Goal: Task Accomplishment & Management: Complete application form

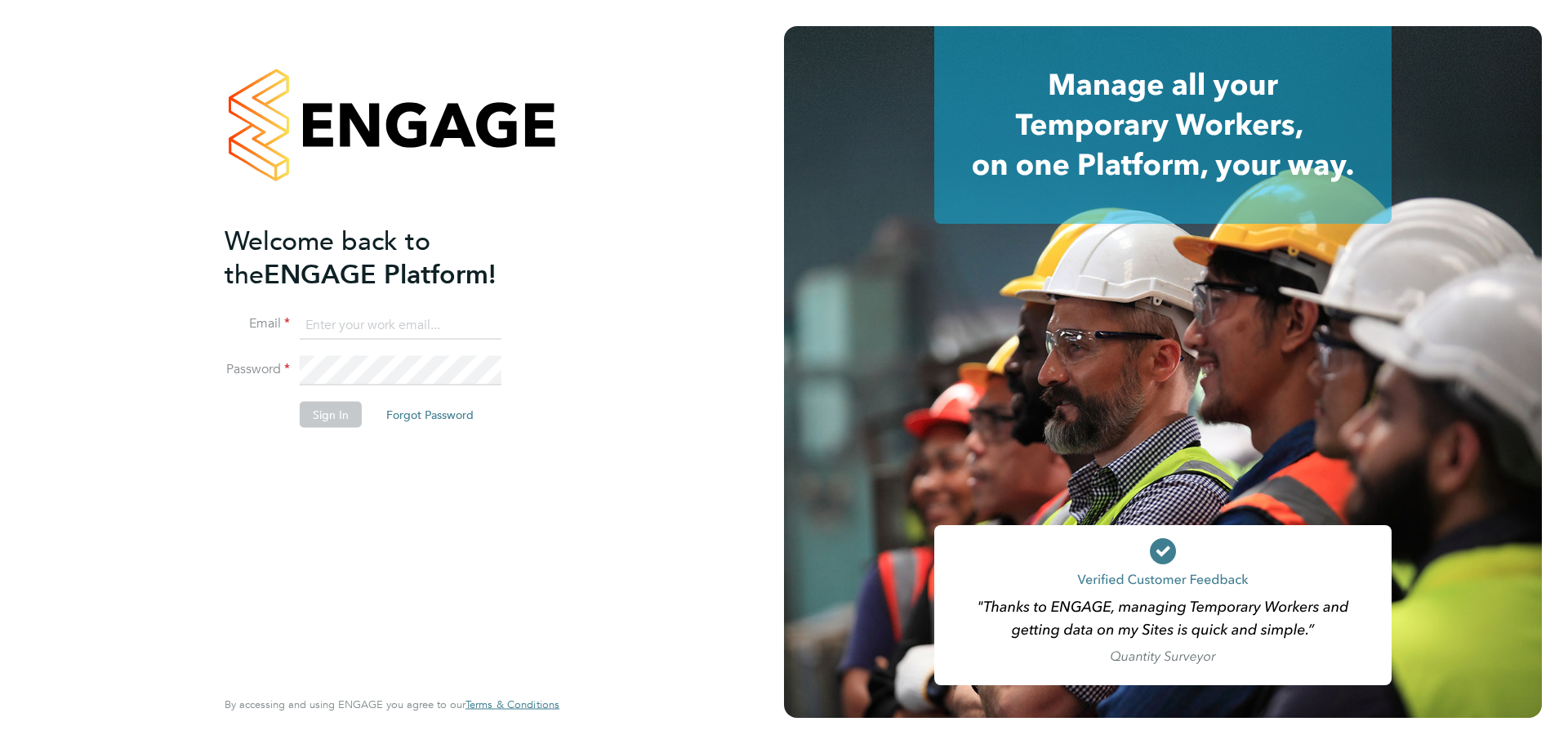
click at [379, 325] on input at bounding box center [400, 325] width 201 height 29
type input "sikander02@live.com"
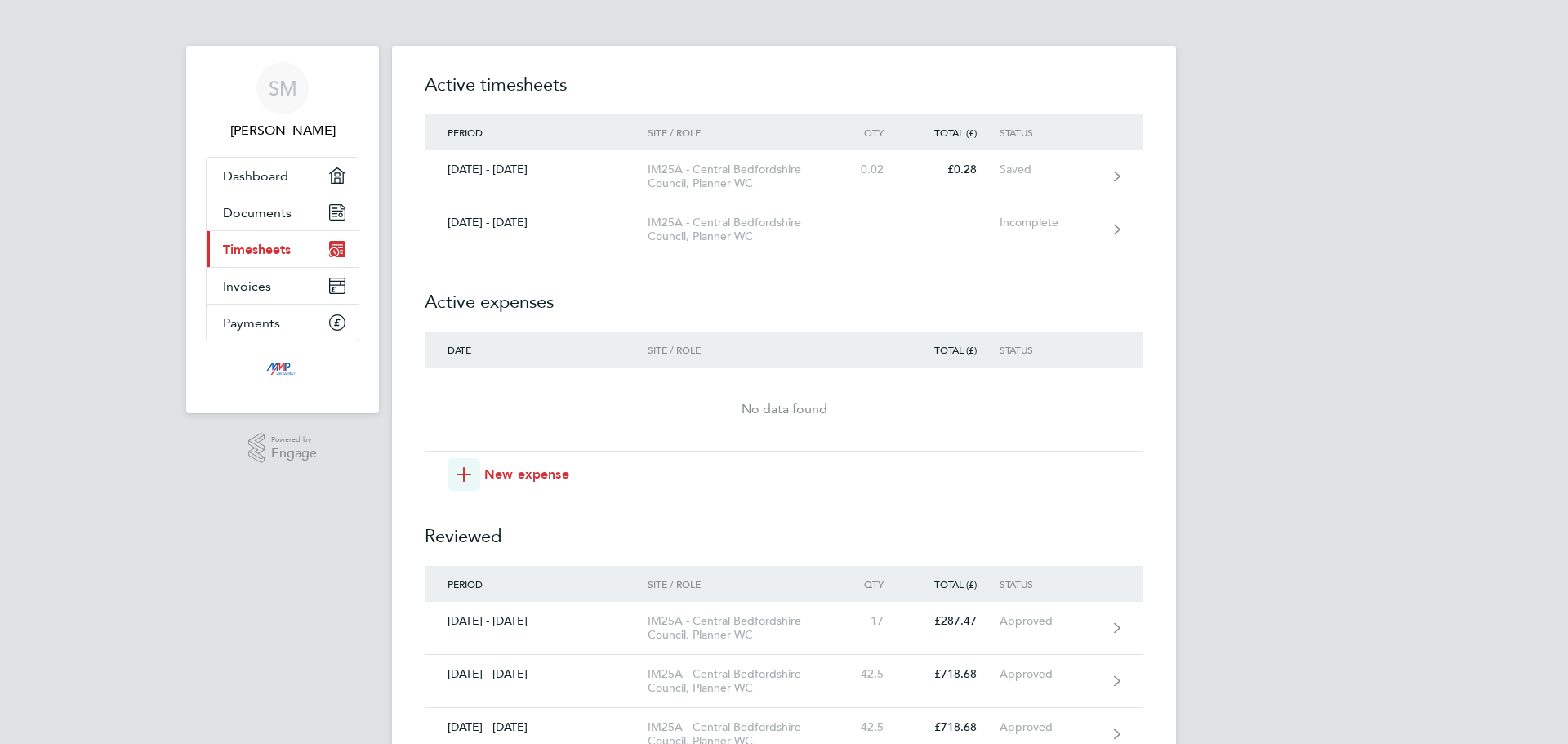
click at [653, 259] on h2 "Active expenses" at bounding box center [784, 294] width 719 height 75
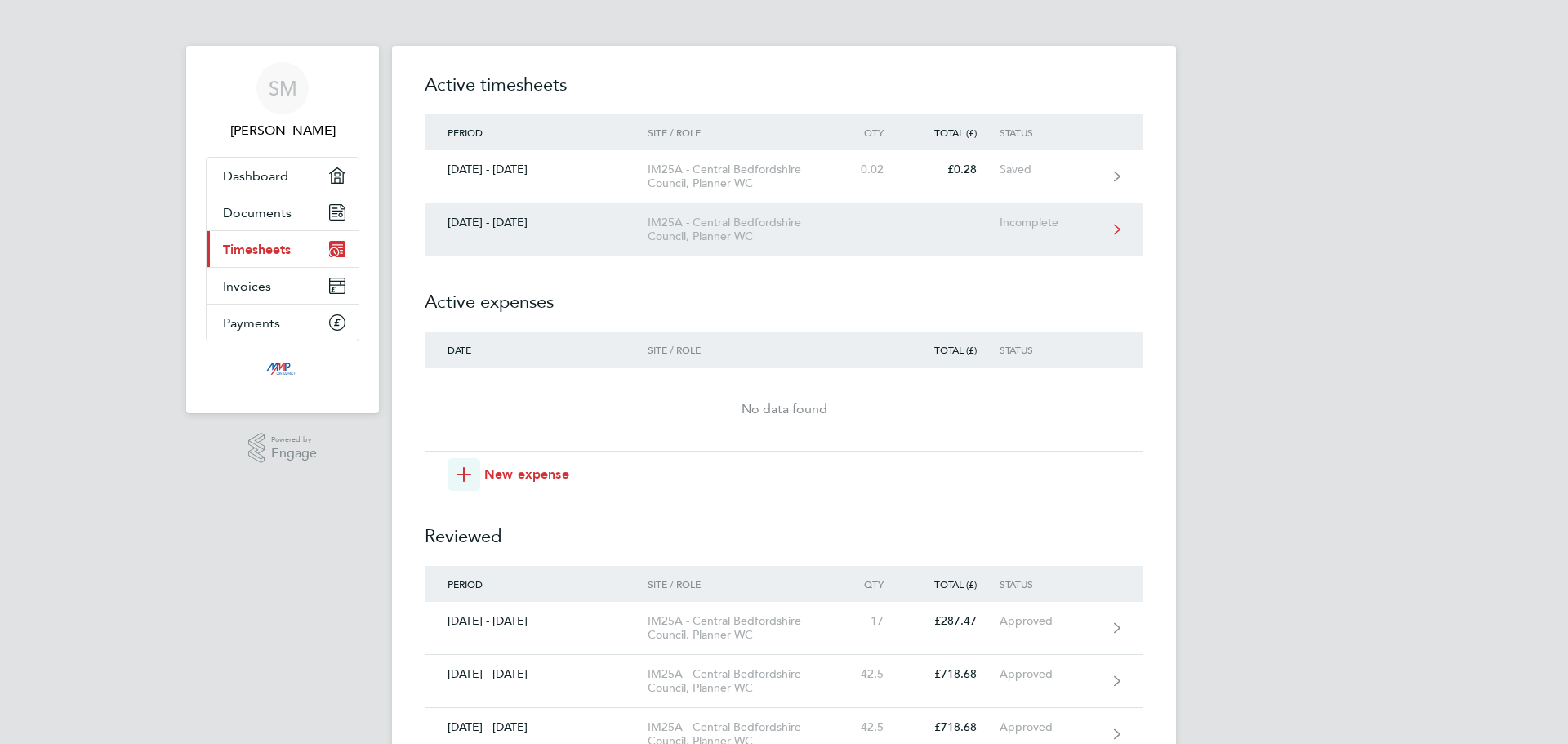
click at [652, 242] on div "IM25A - Central Bedfordshire Council, Planner WC" at bounding box center [740, 229] width 187 height 28
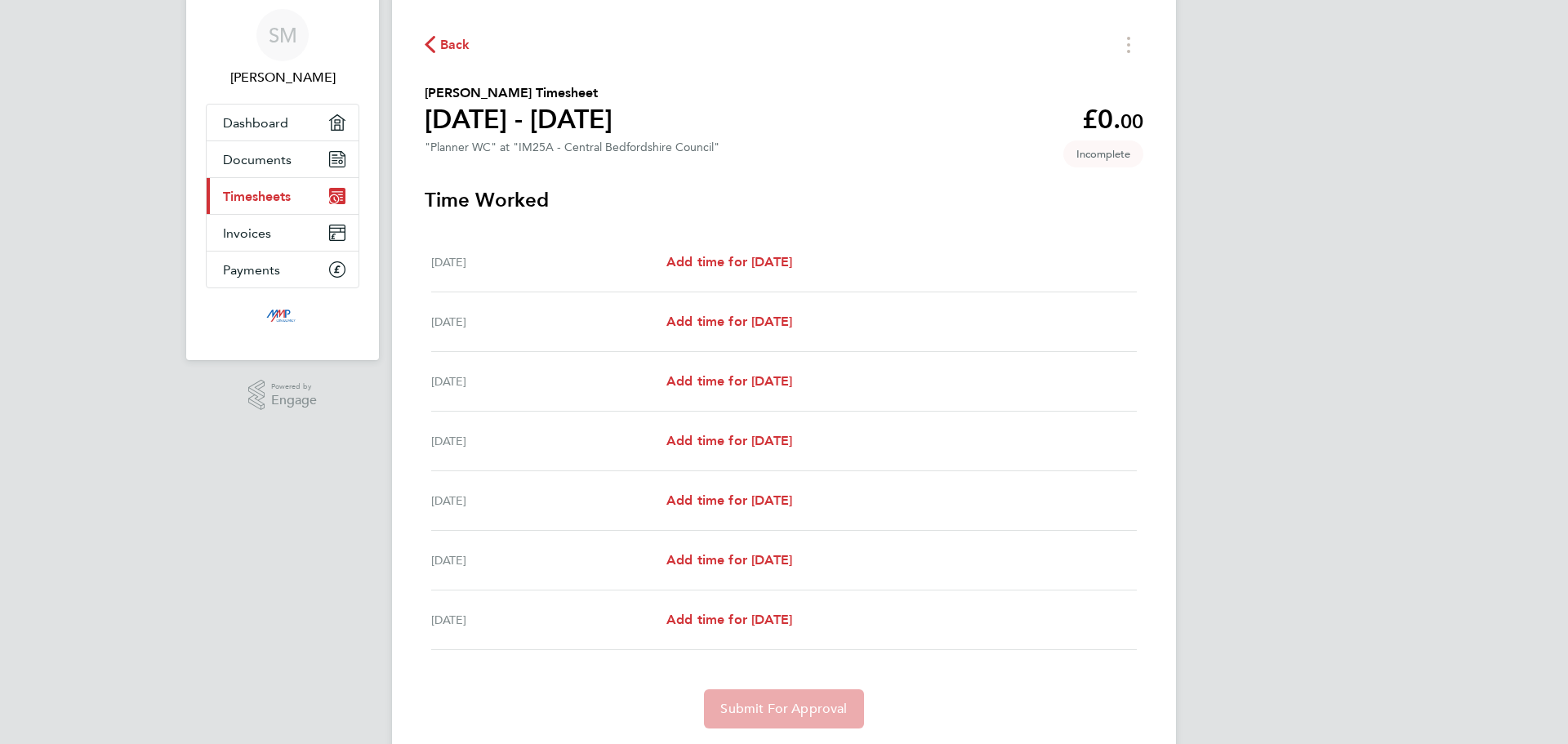
scroll to position [81, 0]
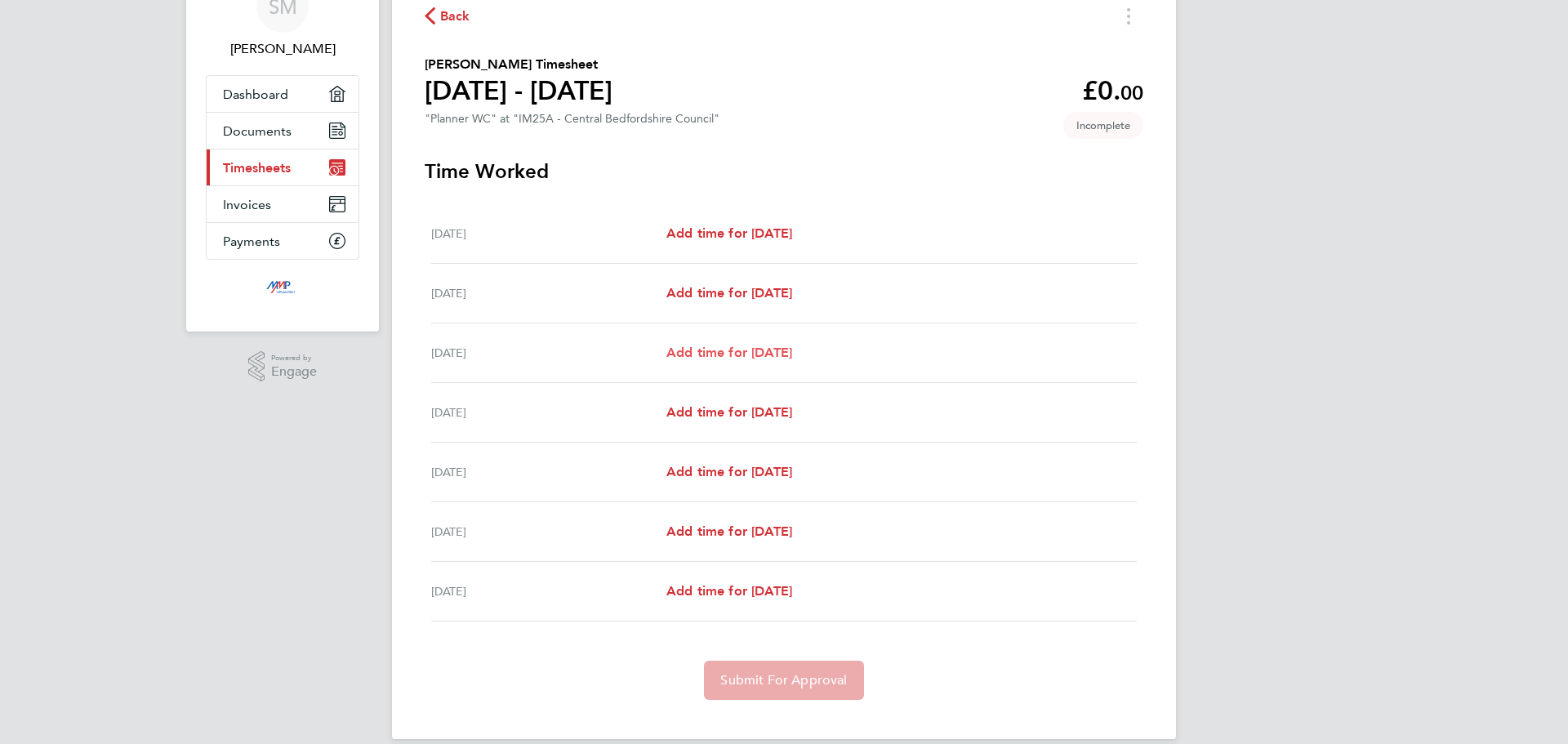
click at [725, 356] on span "Add time for [DATE]" at bounding box center [729, 352] width 126 height 15
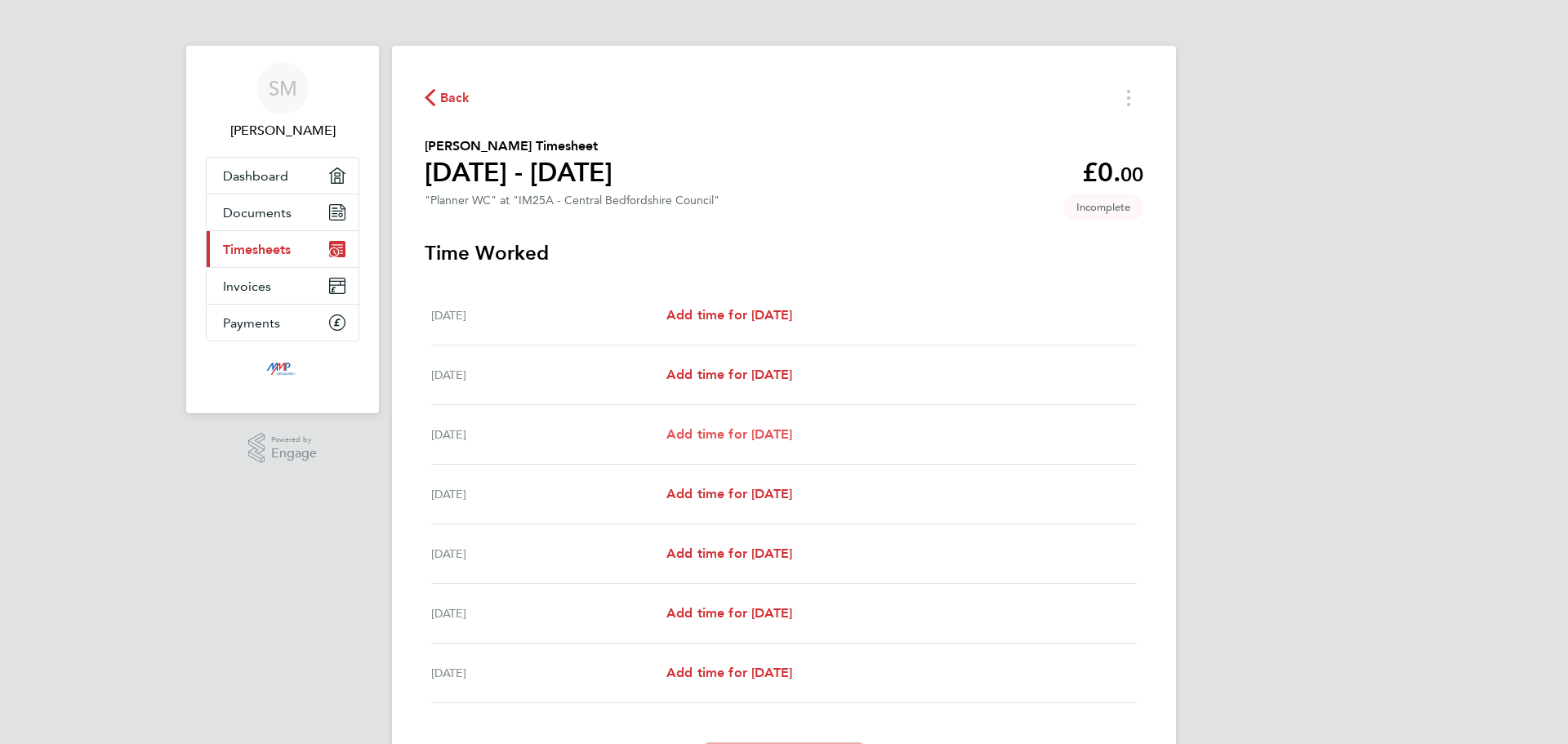
select select "30"
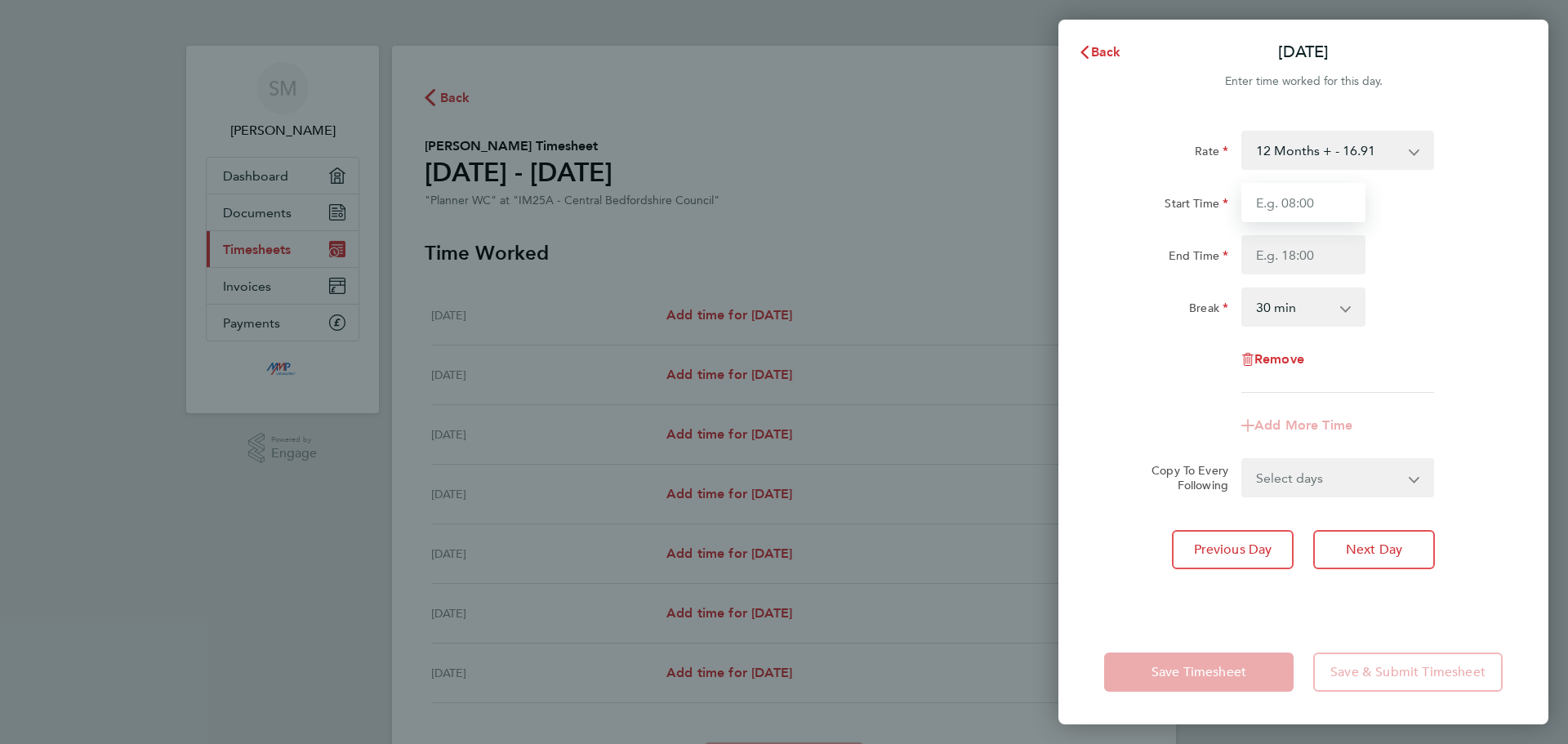
click at [1306, 208] on input "Start Time" at bounding box center [1303, 202] width 124 height 40
type input "08:00"
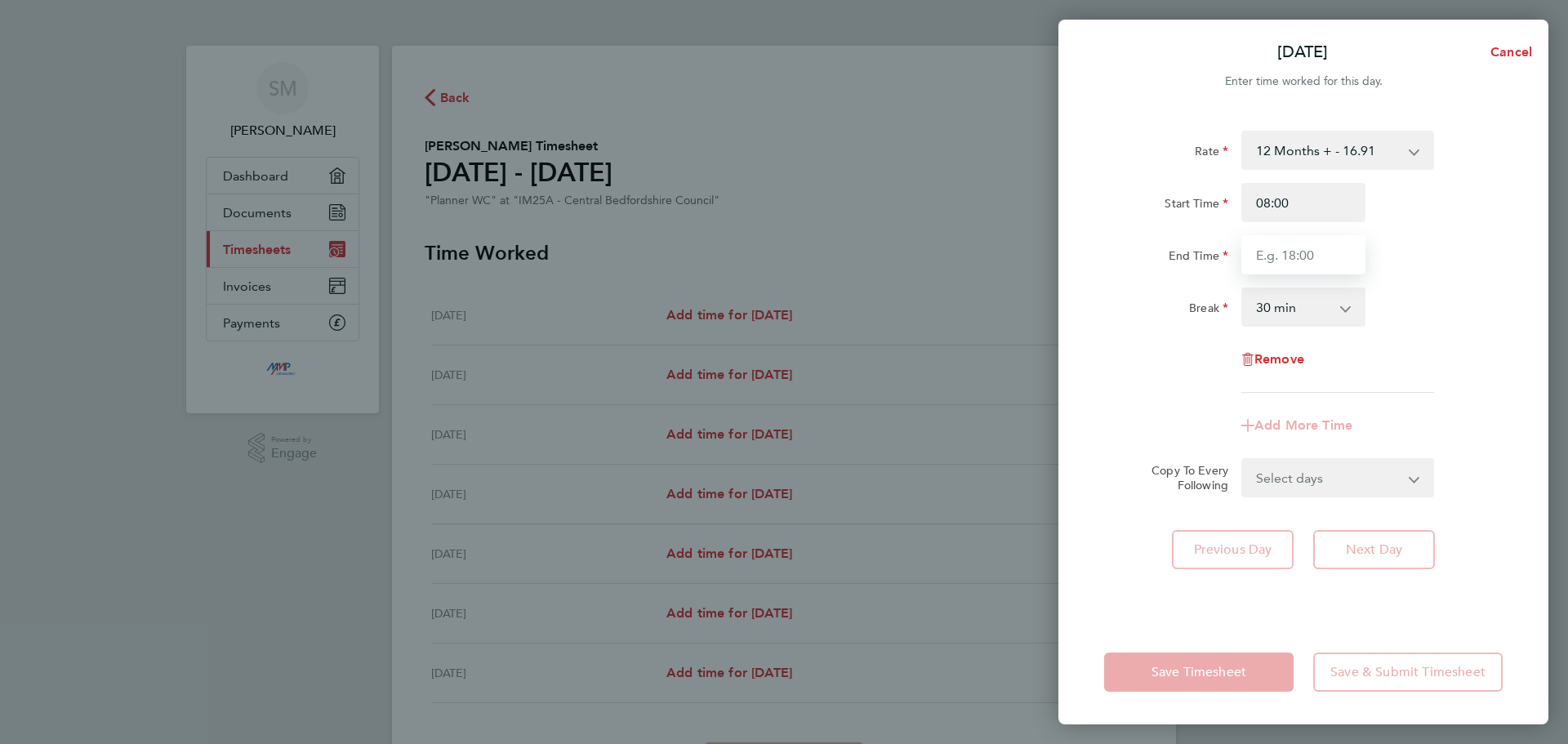
click at [1301, 253] on input "End Time" at bounding box center [1303, 254] width 124 height 40
type input "17:00"
click at [1409, 271] on div "End Time 17:00" at bounding box center [1302, 254] width 411 height 40
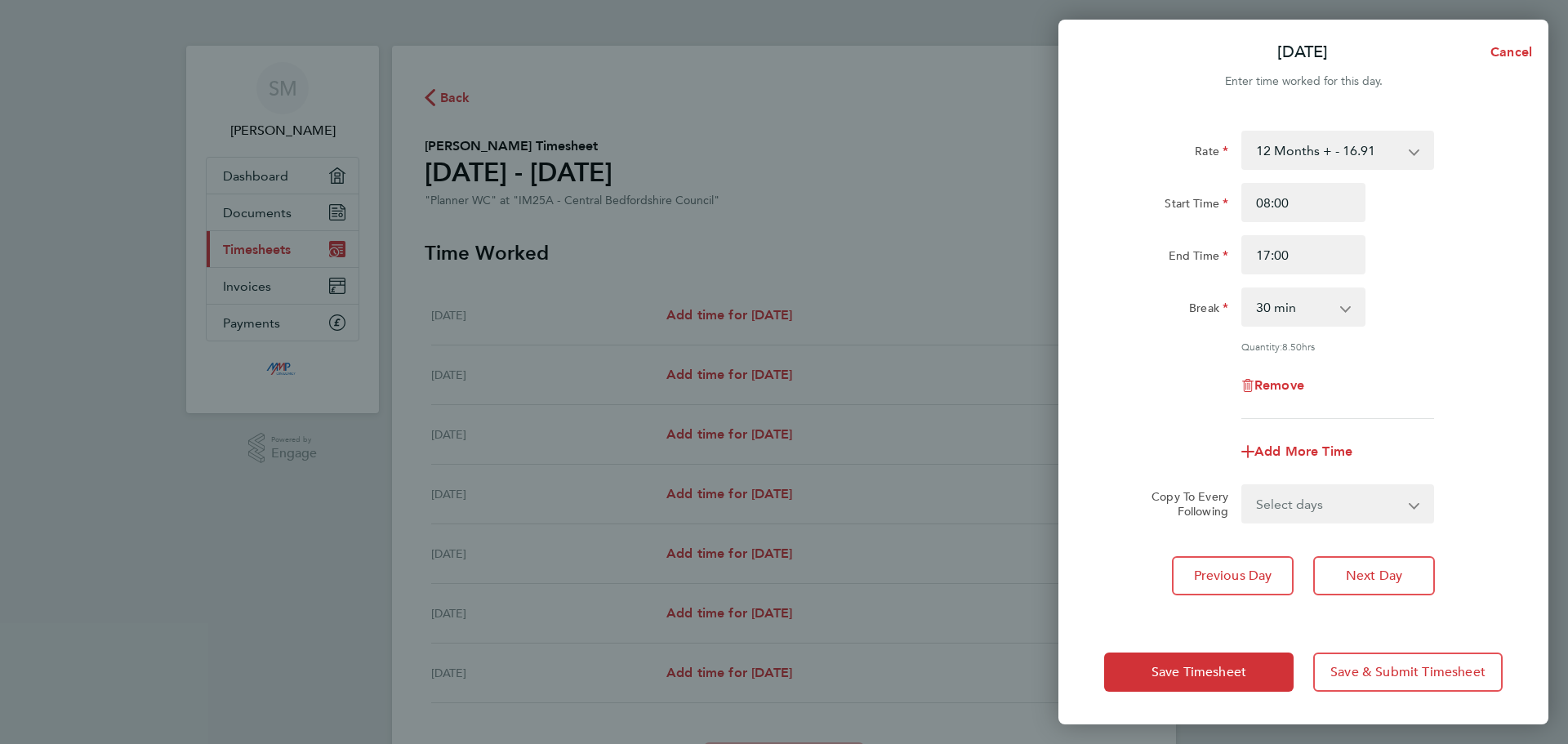
click at [1366, 488] on select "Select days Day [DATE] [DATE] [DATE] [DATE]" at bounding box center [1328, 503] width 171 height 36
select select "TUE"
click at [1243, 486] on select "Select days Day [DATE] [DATE] [DATE] [DATE]" at bounding box center [1328, 503] width 171 height 36
select select "[DATE]"
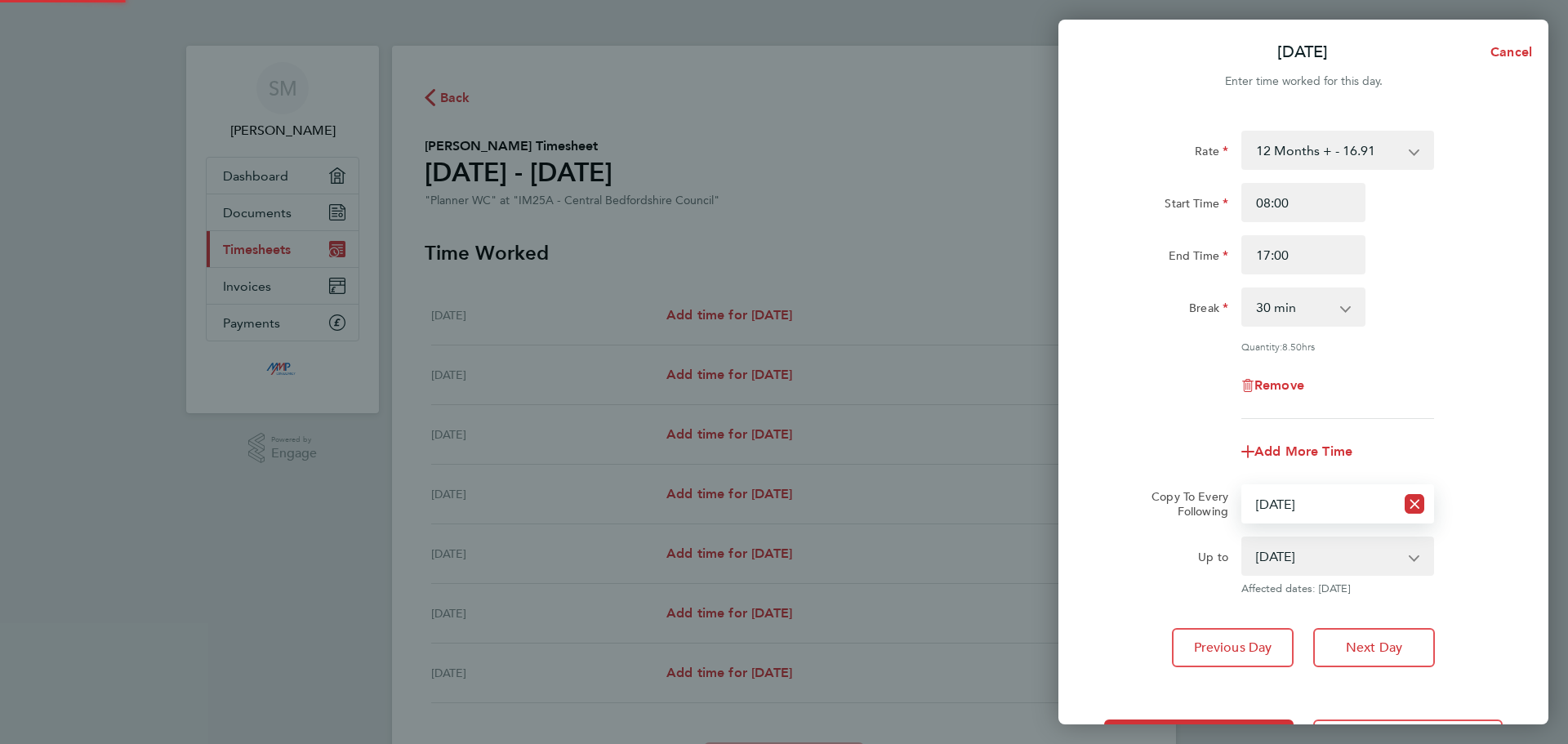
click at [1435, 427] on app-timesheet-line-form-group "Rate 12 Months + - 16.91 Start Time 08:00 End Time 17:00 Break 0 min 15 min 30 …" at bounding box center [1303, 301] width 399 height 341
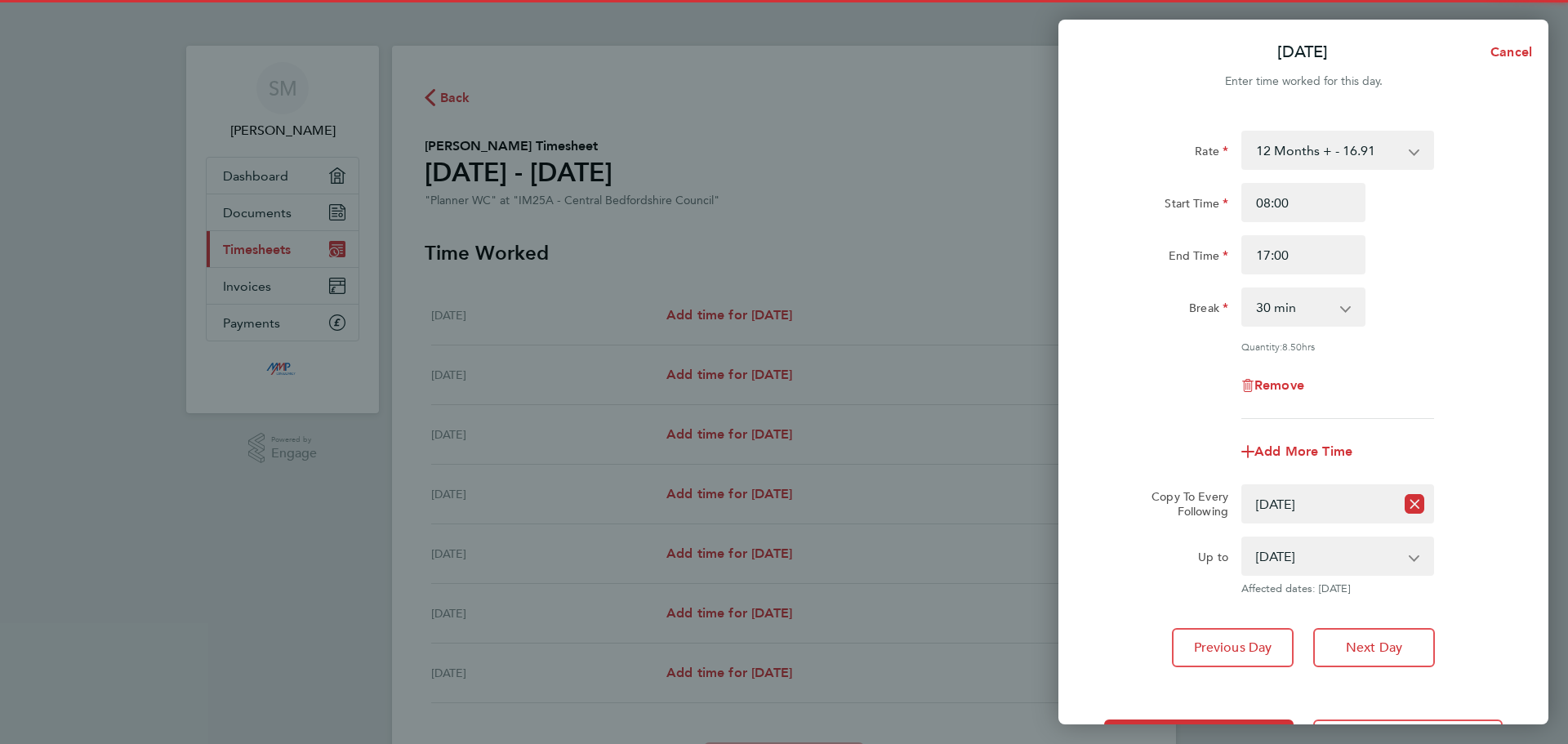
scroll to position [66, 0]
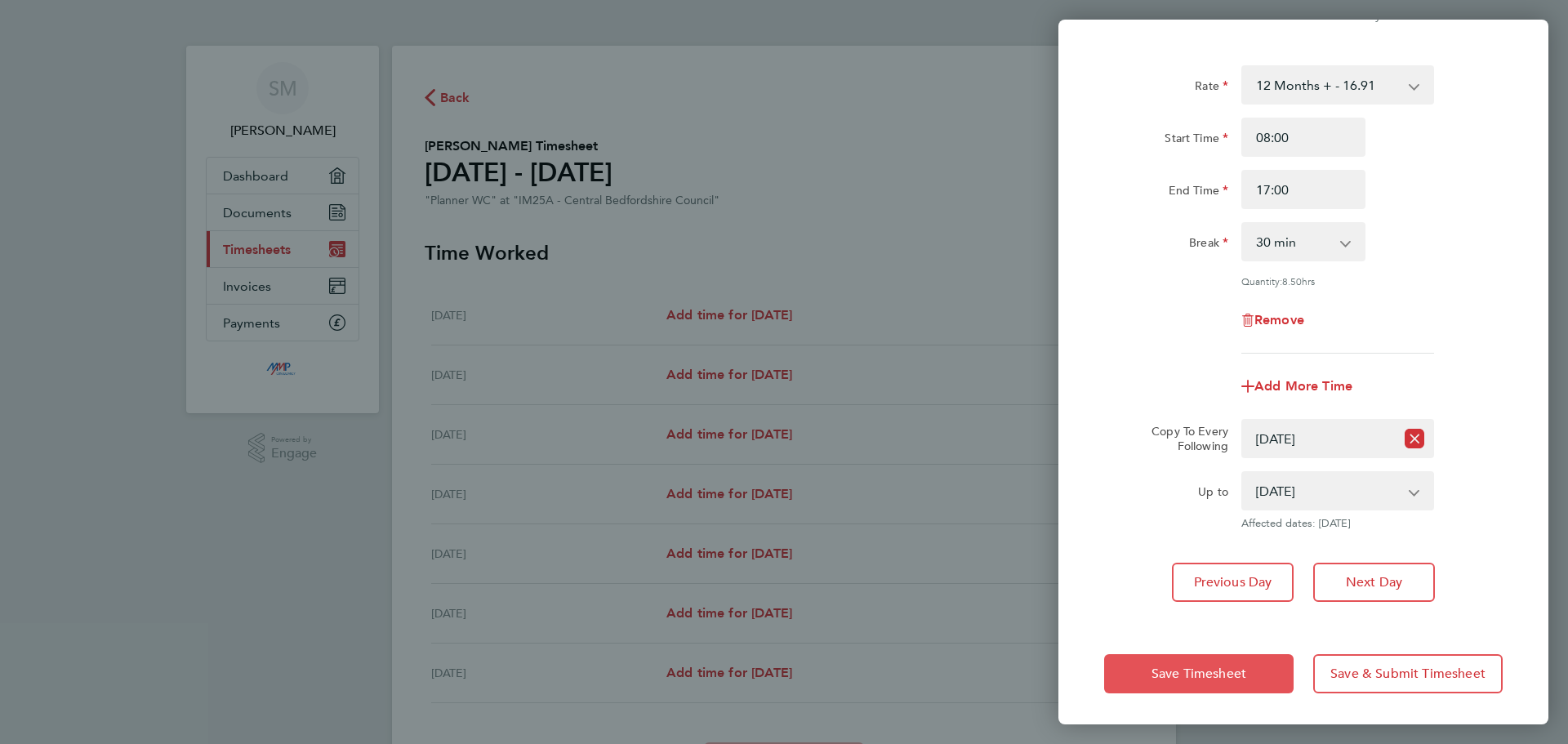
click at [1156, 658] on button "Save Timesheet" at bounding box center [1198, 673] width 190 height 40
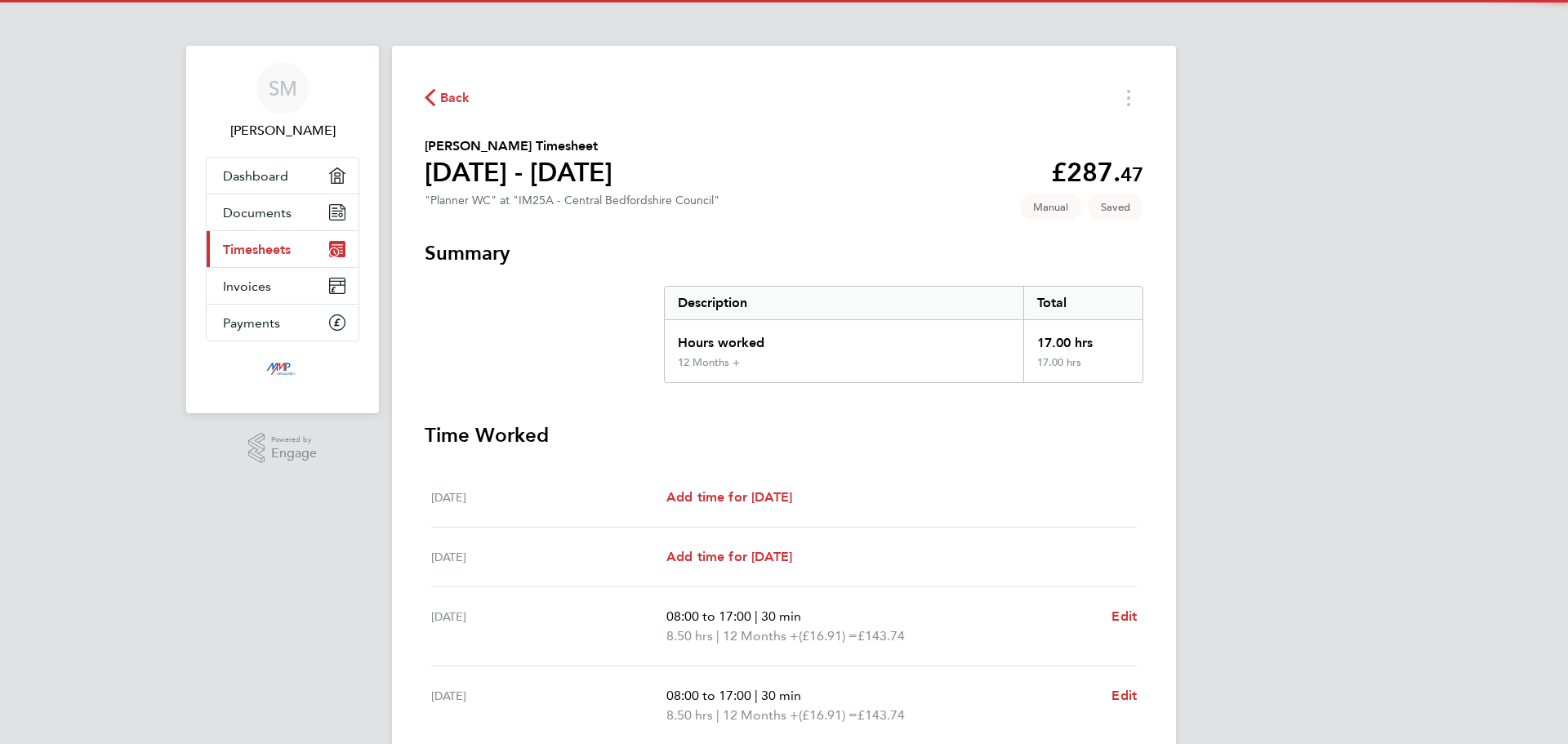
scroll to position [324, 0]
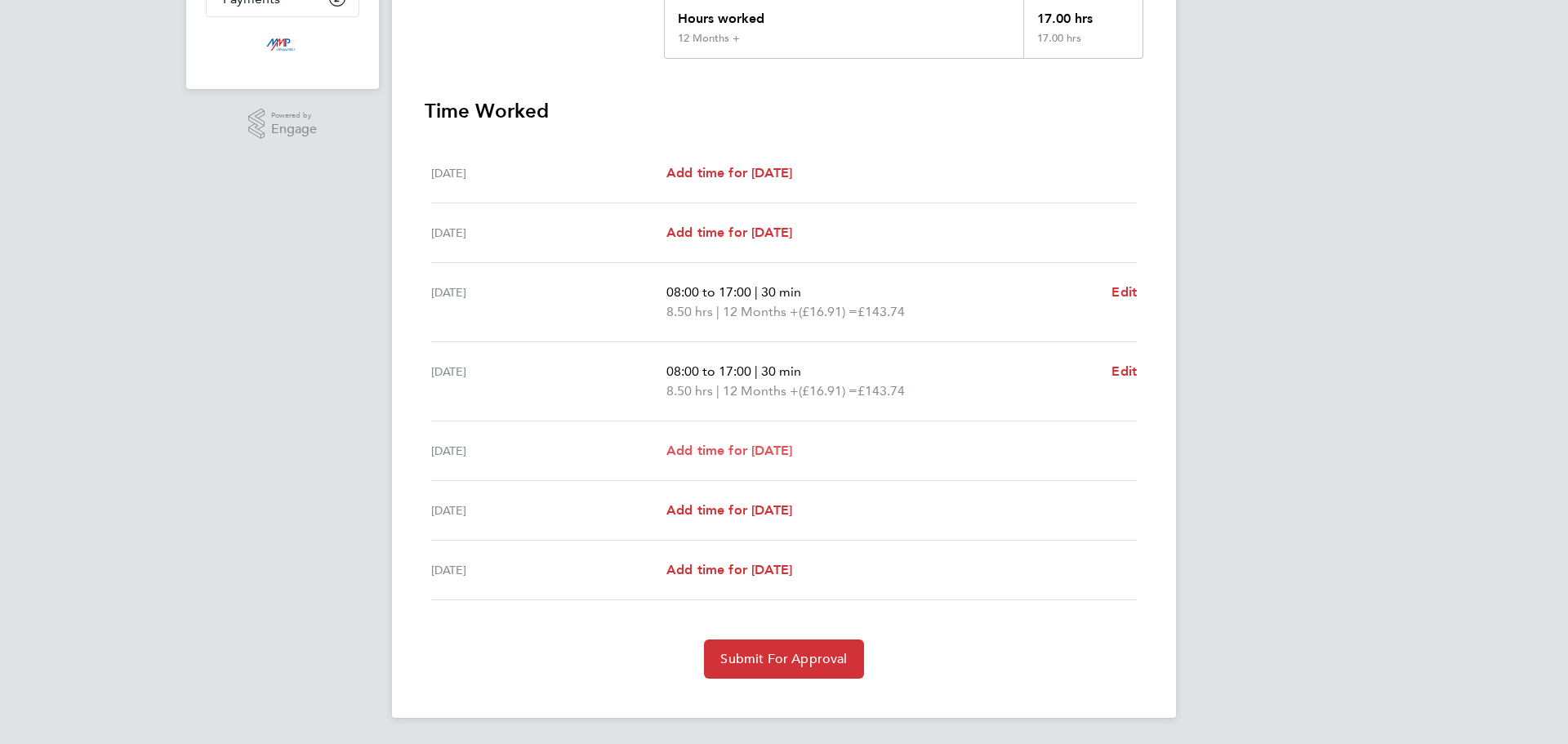
click at [787, 448] on span "Add time for [DATE]" at bounding box center [729, 450] width 126 height 15
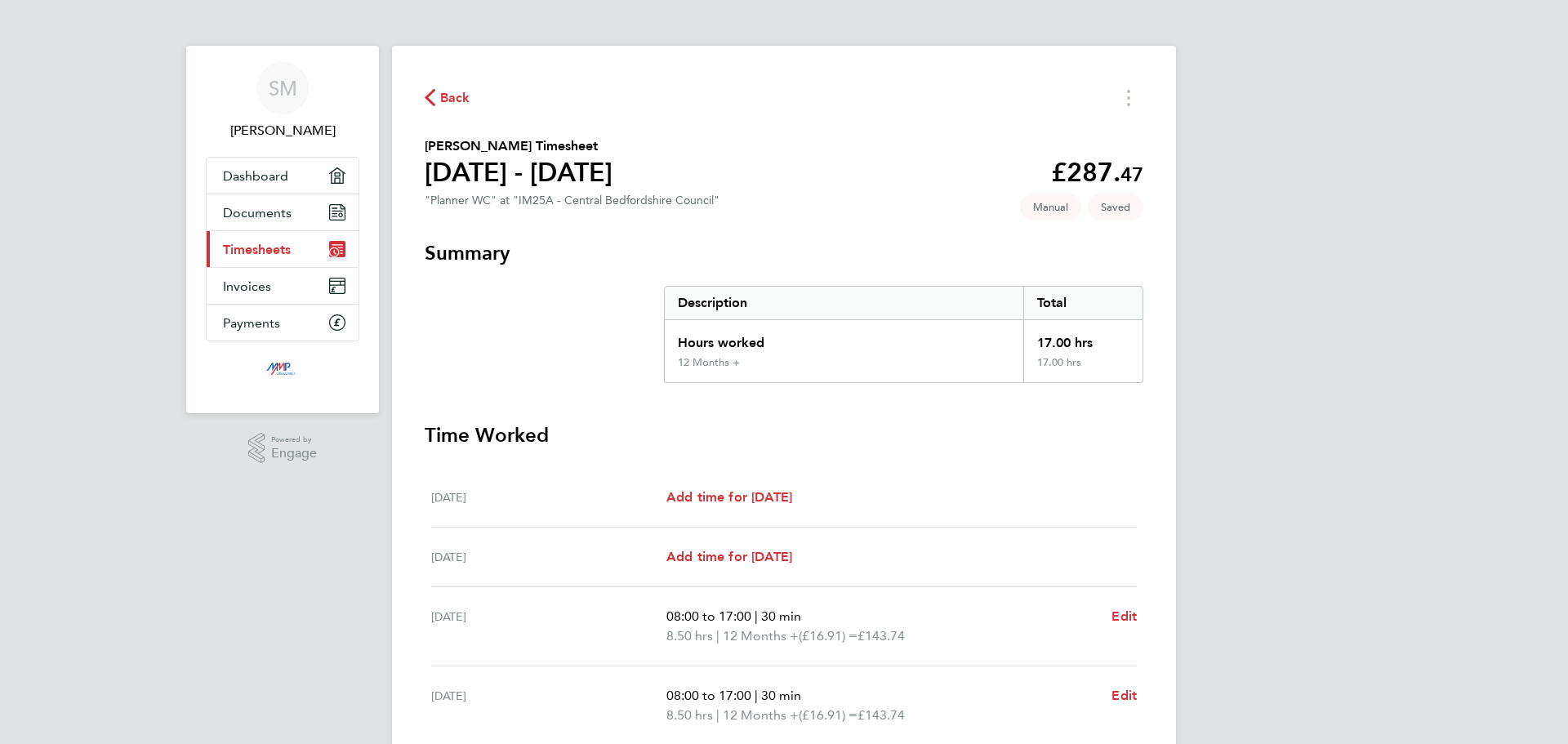
select select "30"
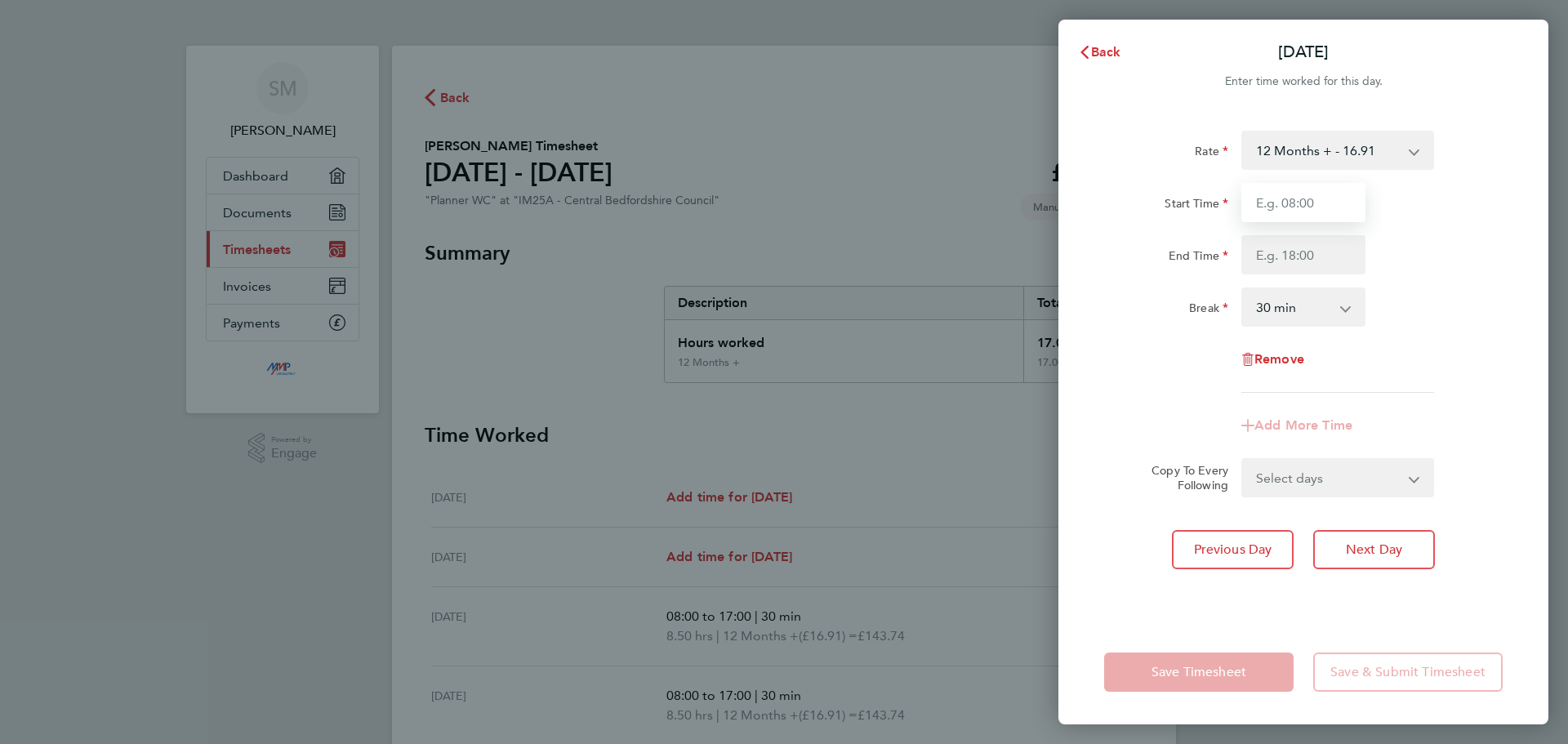
click at [1307, 201] on input "Start Time" at bounding box center [1303, 202] width 124 height 40
type input "08:00"
click at [1300, 252] on input "End Time" at bounding box center [1303, 254] width 124 height 40
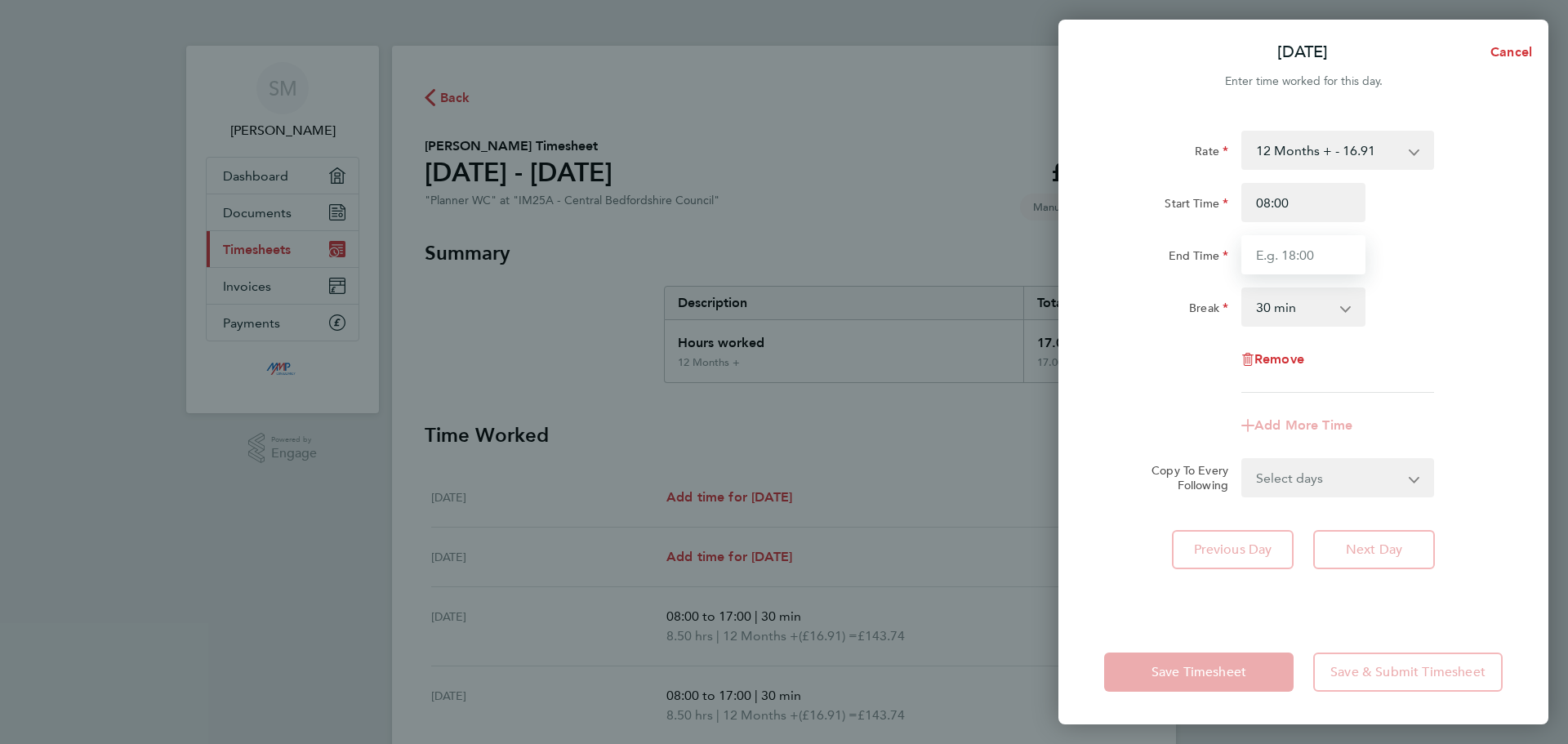
type input "17:00"
click at [1161, 293] on div "Break" at bounding box center [1166, 304] width 124 height 33
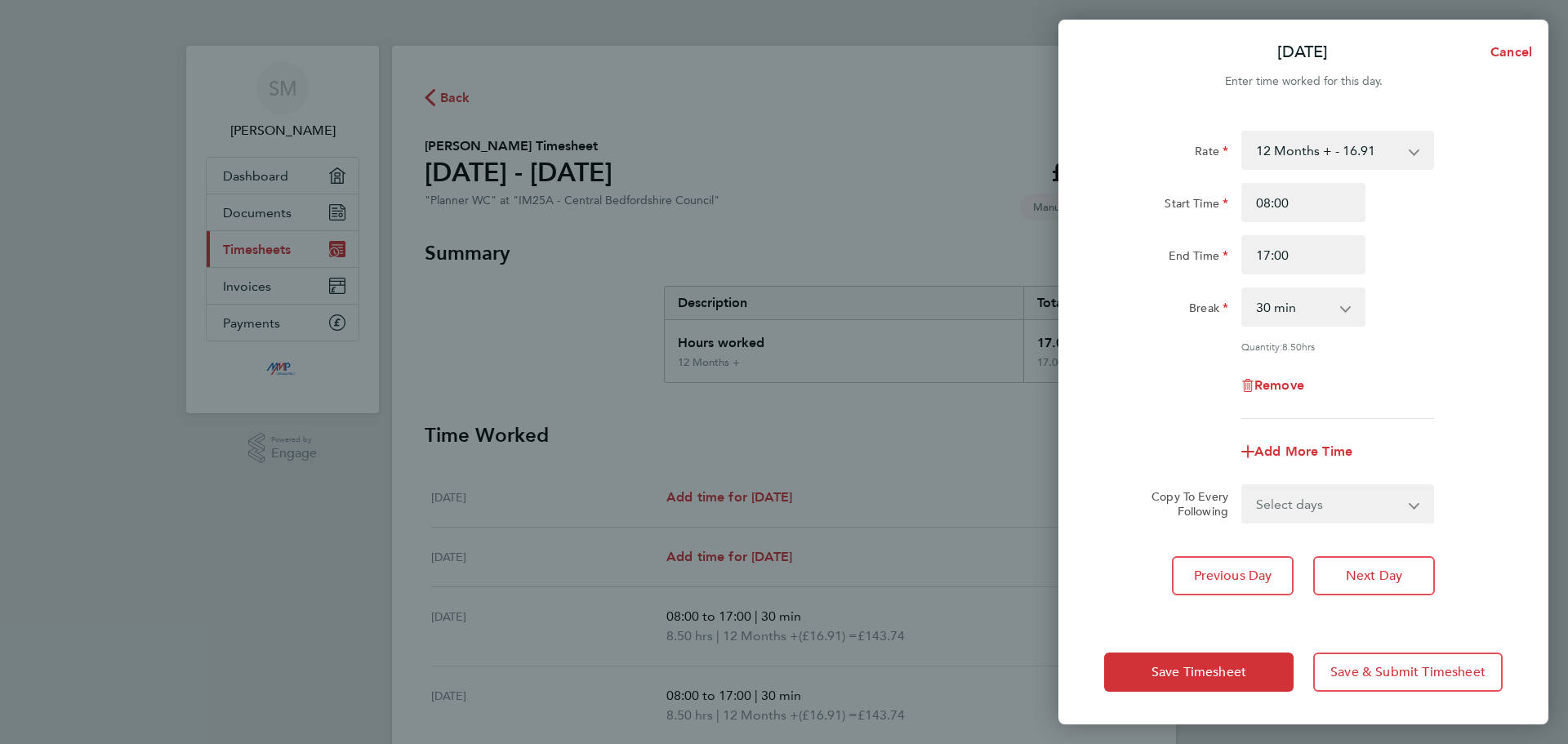
click at [1358, 505] on select "Select days Day [DATE] [DATE]" at bounding box center [1328, 503] width 171 height 36
select select "THU"
click at [1243, 486] on select "Select days Day [DATE] [DATE]" at bounding box center [1328, 503] width 171 height 36
select select "[DATE]"
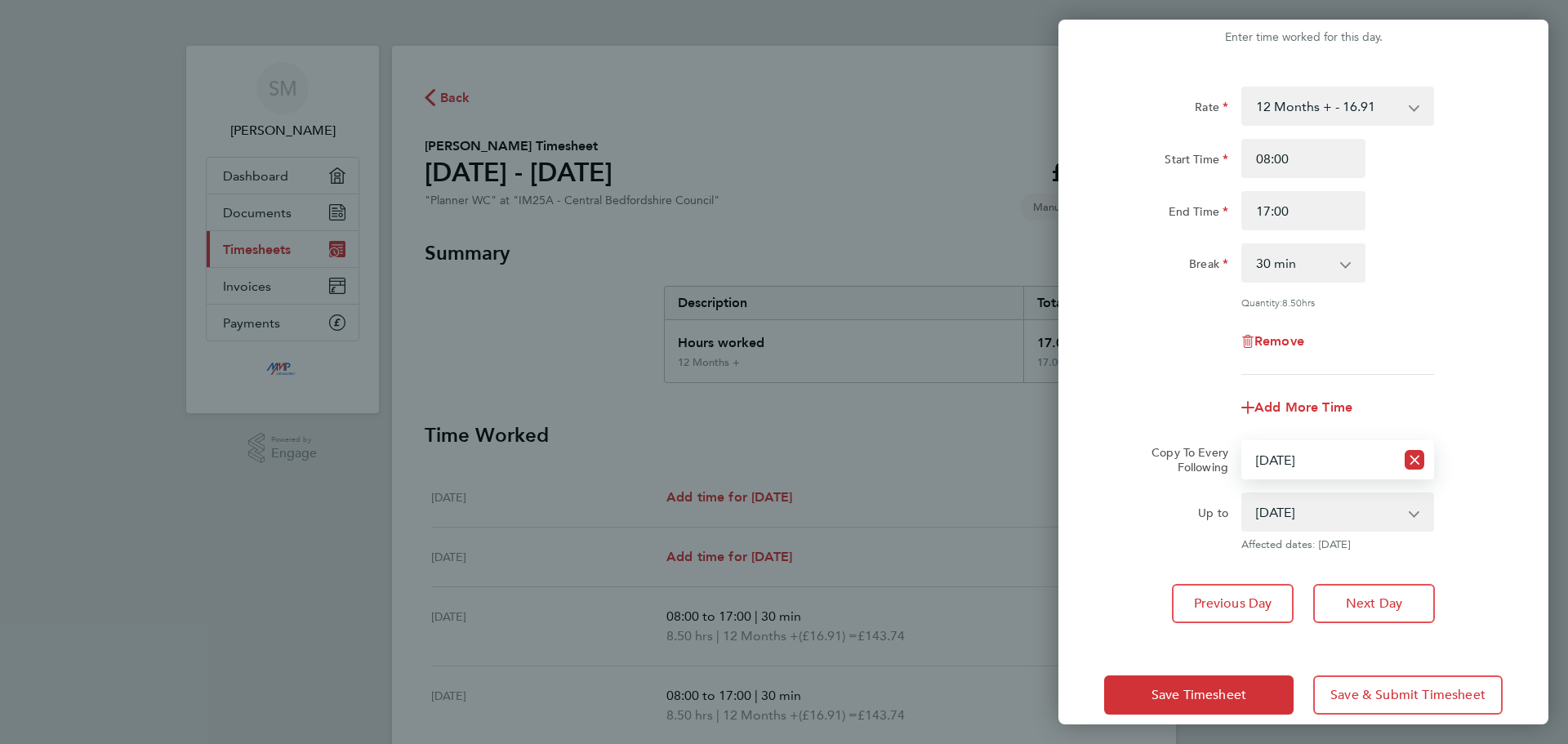
scroll to position [66, 0]
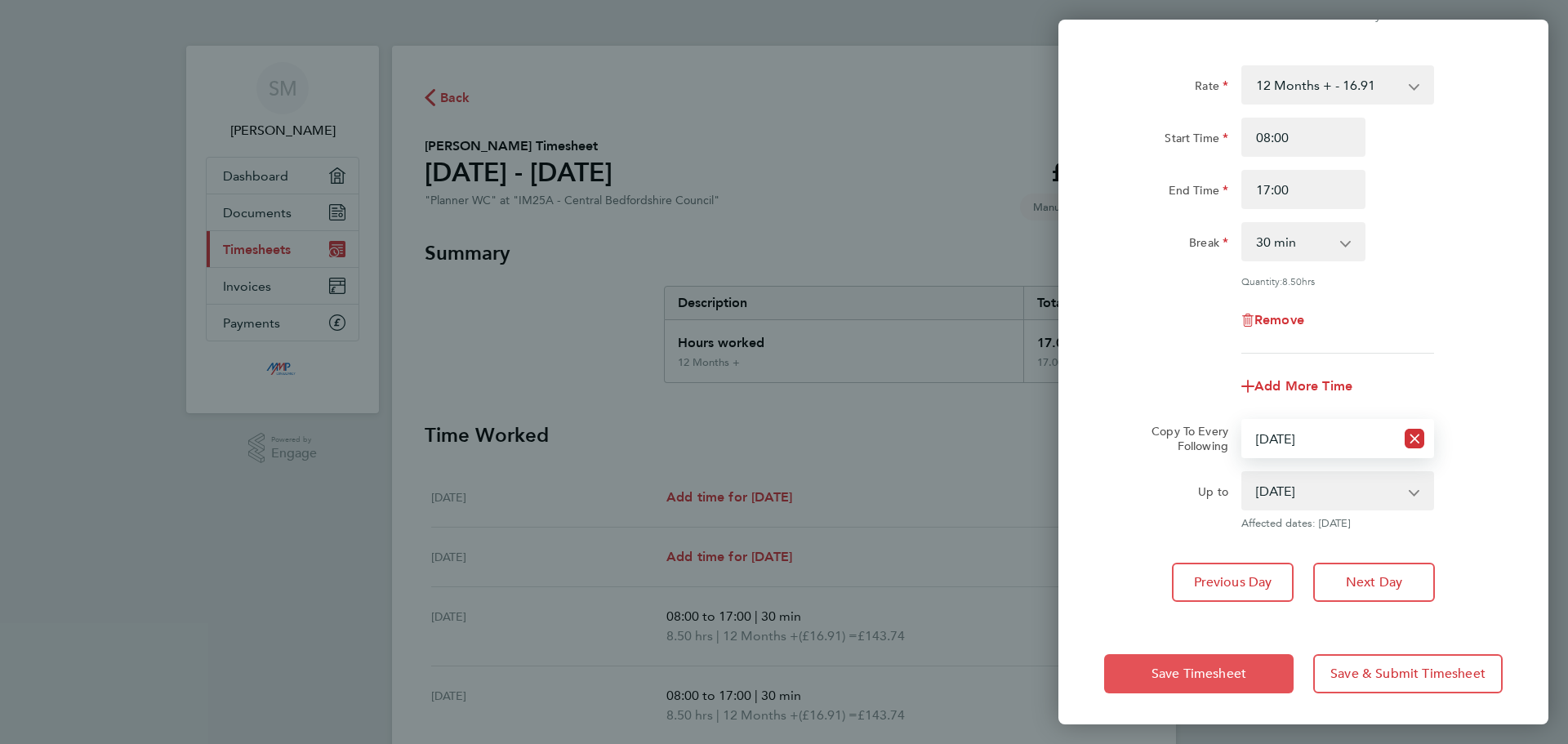
click at [1163, 668] on span "Save Timesheet" at bounding box center [1198, 673] width 95 height 16
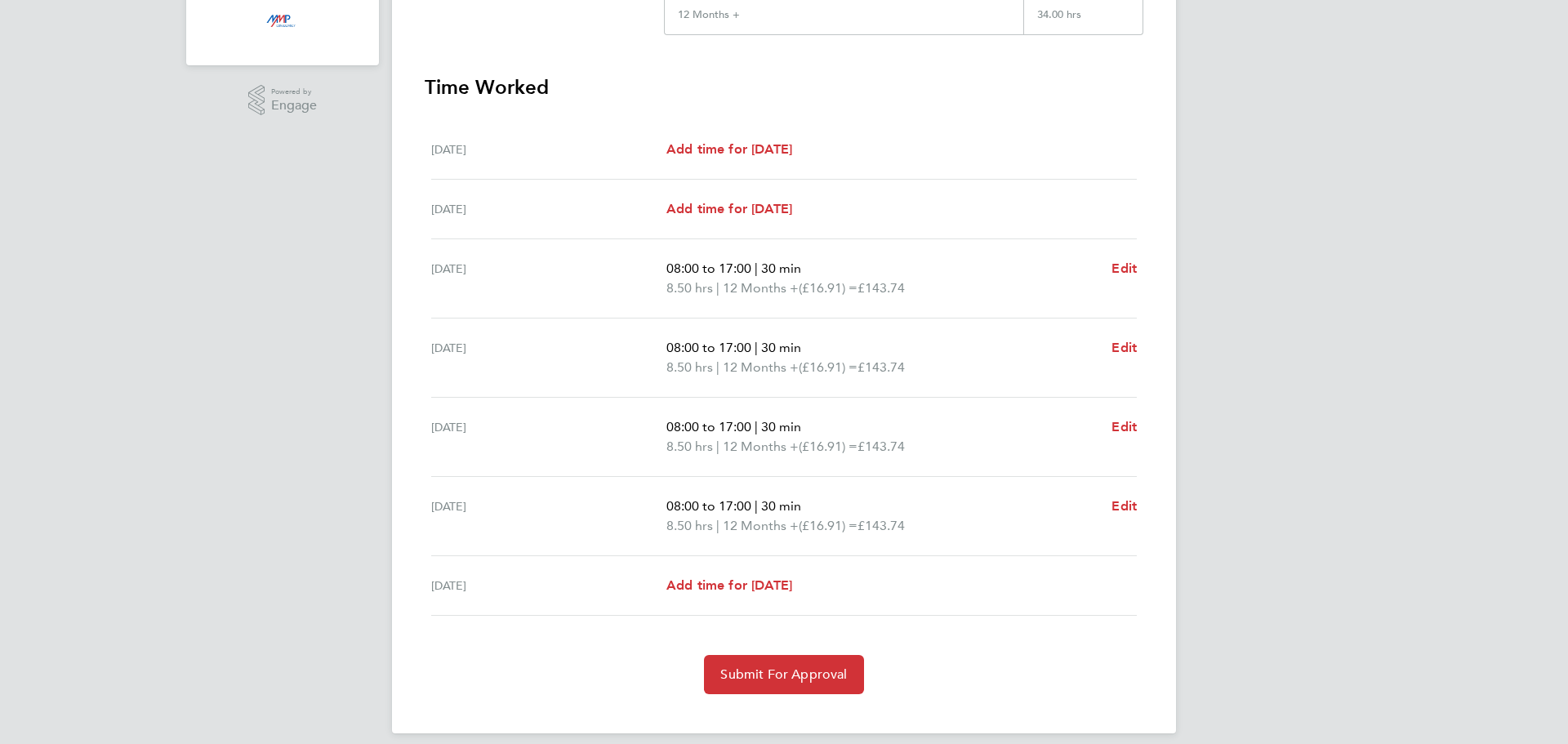
scroll to position [364, 0]
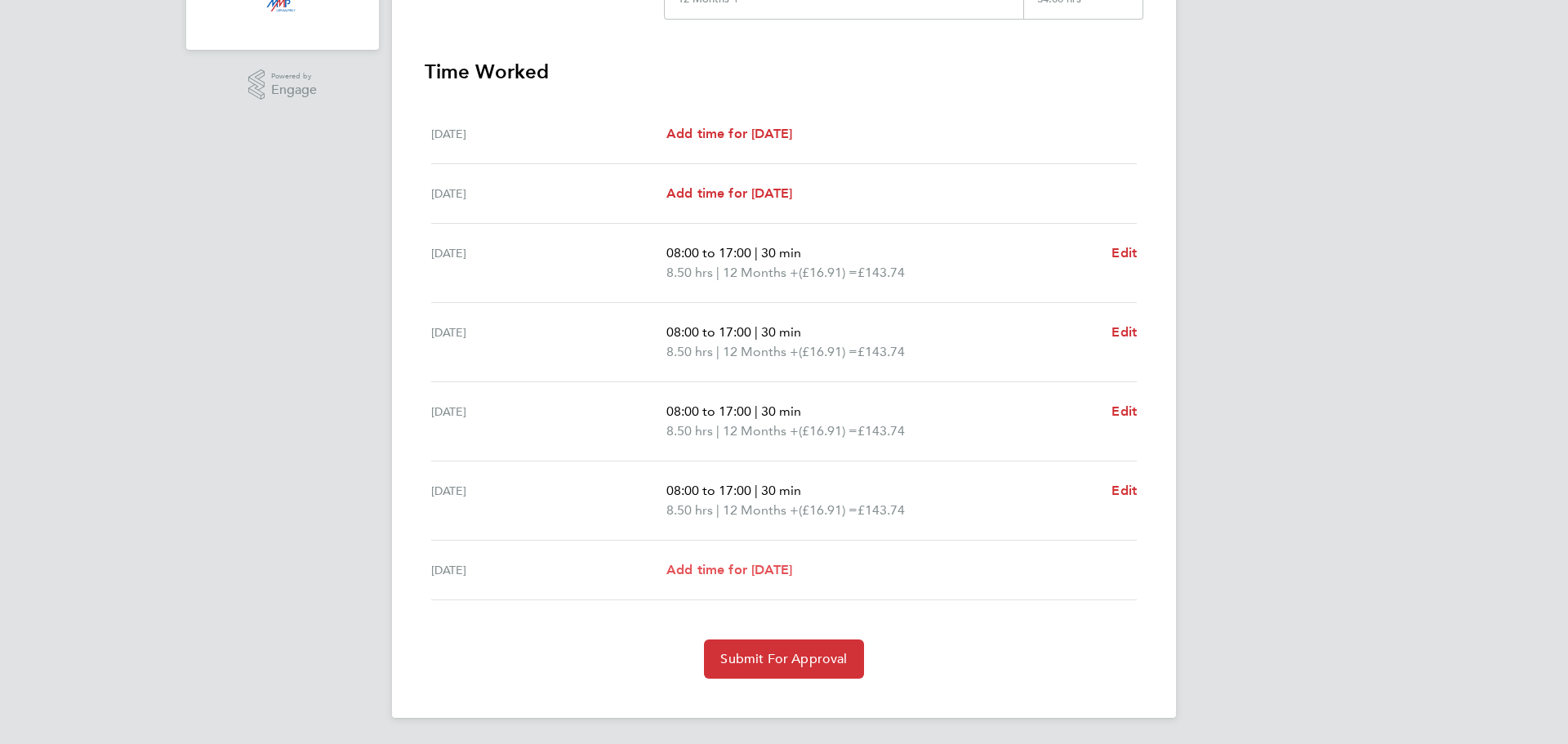
click at [736, 568] on span "Add time for [DATE]" at bounding box center [729, 570] width 126 height 15
select select "30"
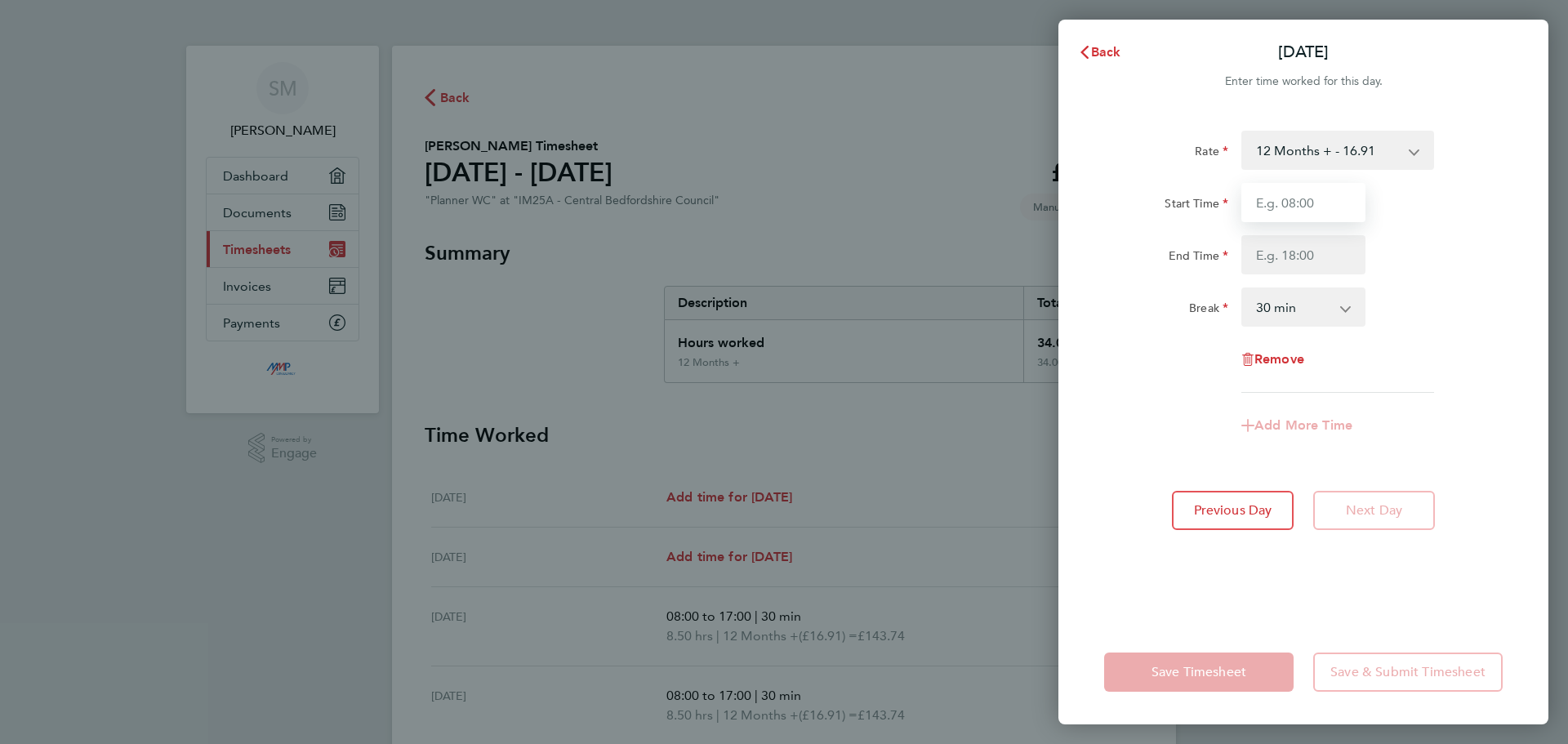
click at [1286, 195] on input "Start Time" at bounding box center [1303, 202] width 124 height 40
type input "08:00"
click at [1294, 253] on input "End Time" at bounding box center [1303, 254] width 124 height 40
type input "17:00"
click at [1090, 343] on div "Rate 12 Months + - 16.91 Start Time 08:00 End Time 17:00 Break 0 min 15 min 30 …" at bounding box center [1303, 366] width 489 height 509
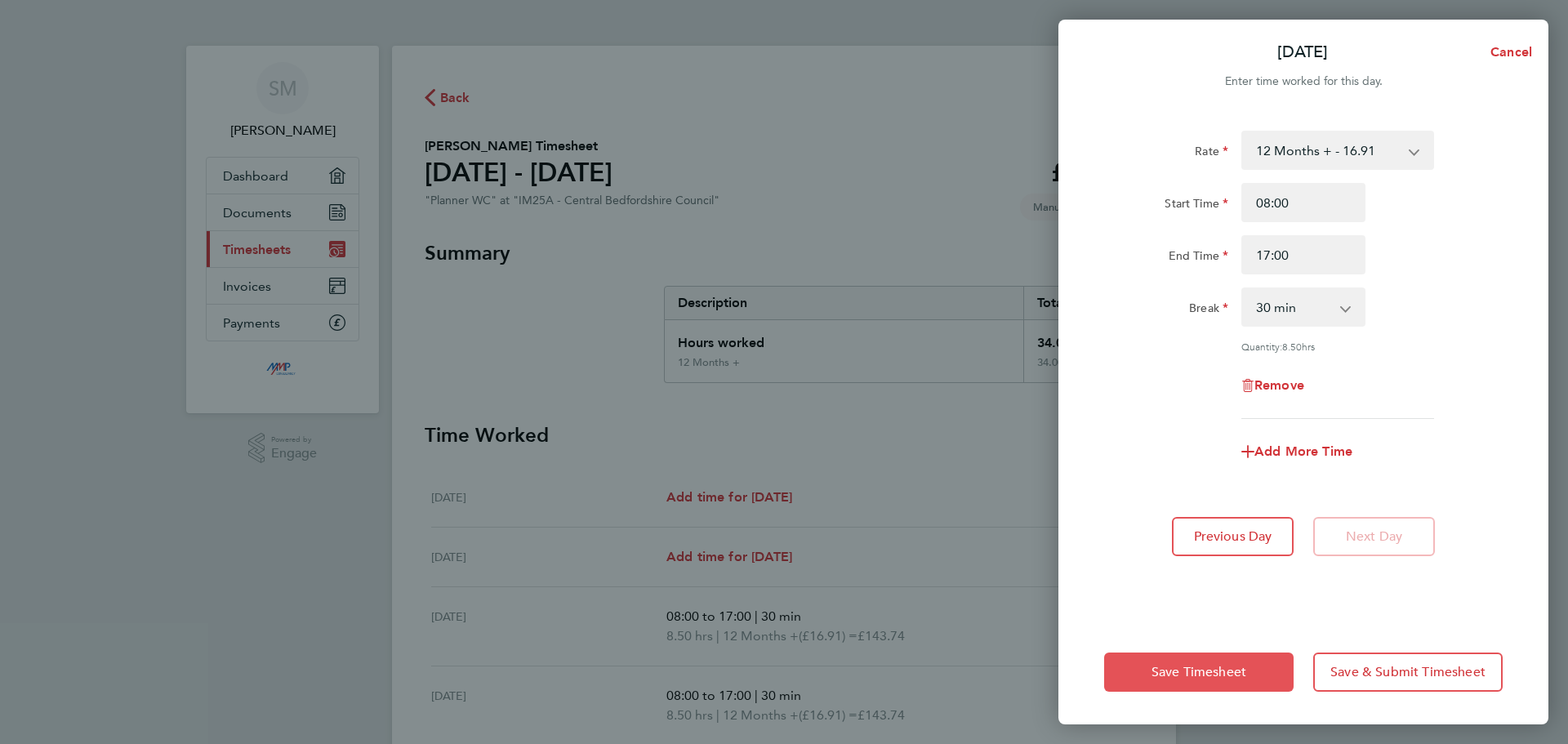
click at [1196, 672] on span "Save Timesheet" at bounding box center [1198, 671] width 95 height 16
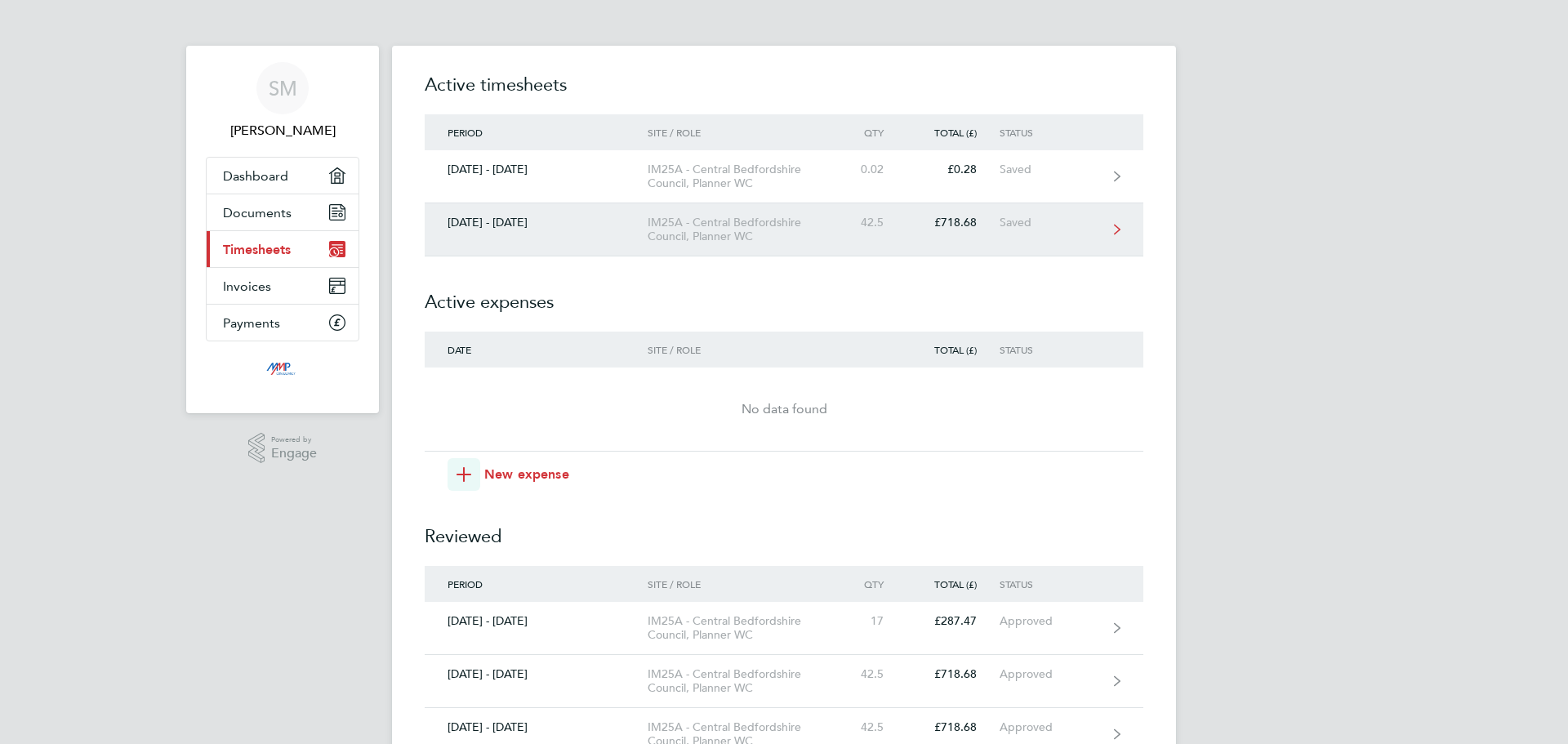
click at [885, 227] on div "42.5" at bounding box center [871, 223] width 72 height 14
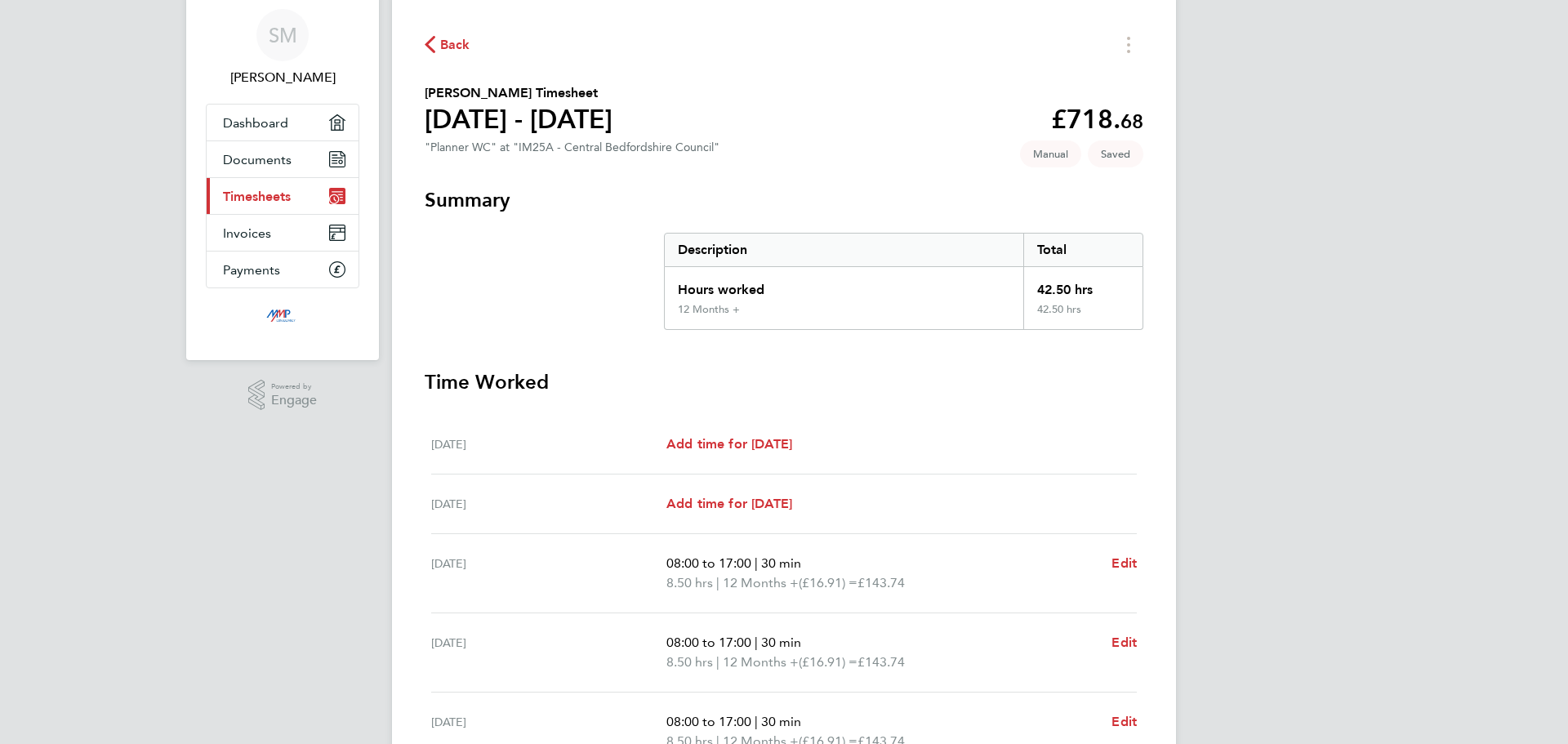
scroll to position [81, 0]
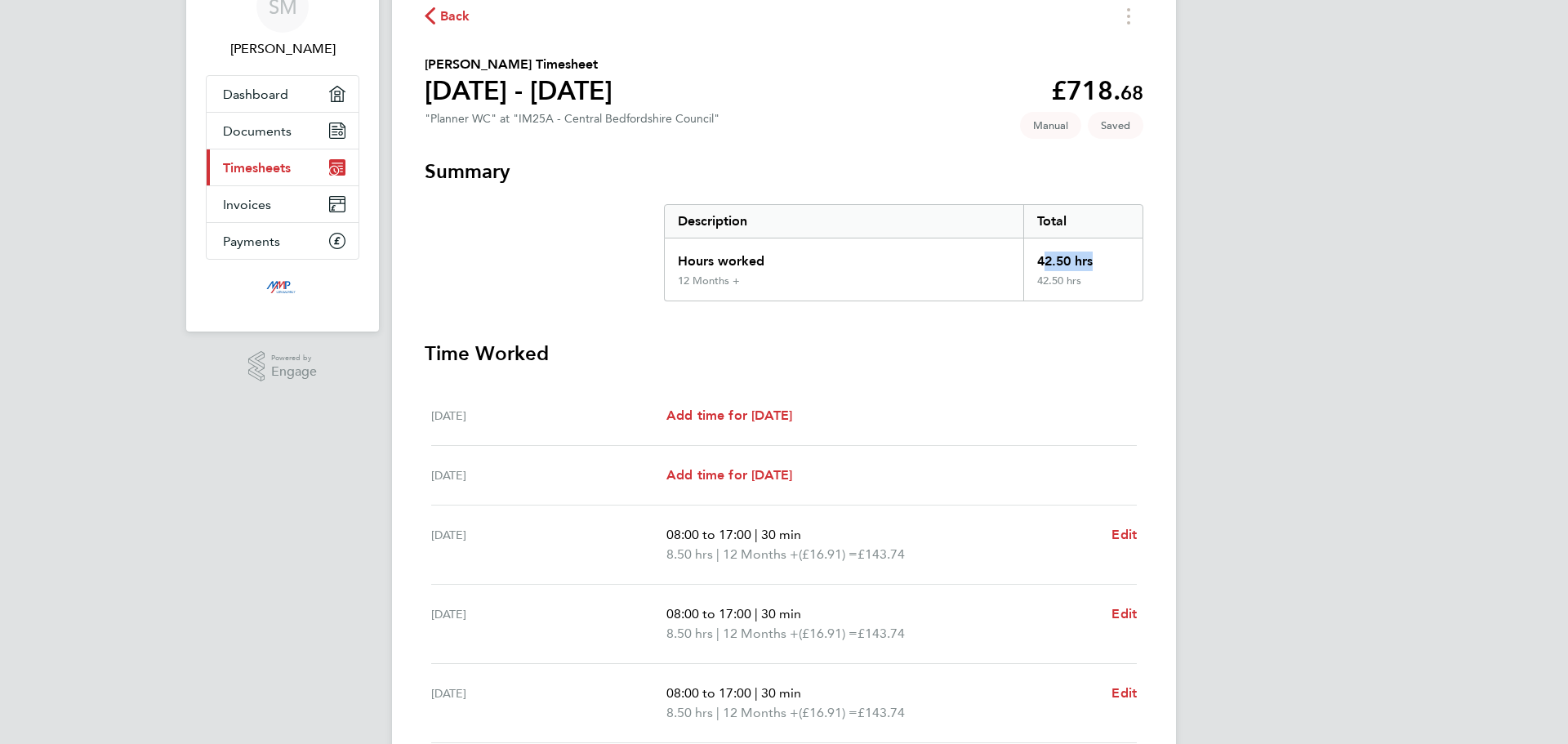
drag, startPoint x: 1029, startPoint y: 256, endPoint x: 1090, endPoint y: 256, distance: 61.0
click at [1090, 256] on div "42.50 hrs" at bounding box center [1082, 255] width 119 height 36
click at [966, 136] on div "Back Sikandar Mahmood's Timesheet 20 - 26 Sept 2025 £718. 68 "Planner WC" at "I…" at bounding box center [784, 491] width 784 height 1055
